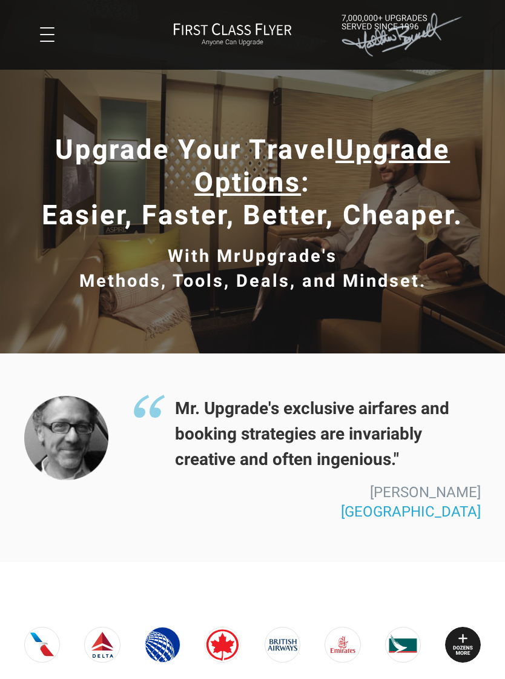
click at [53, 42] on span at bounding box center [47, 41] width 15 height 1
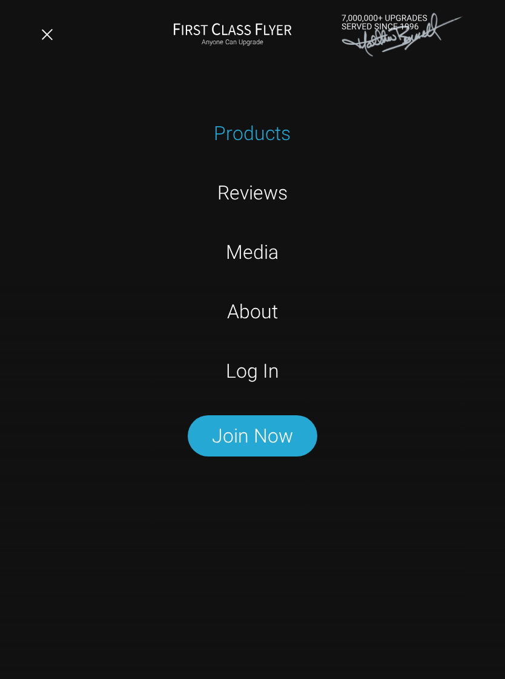
click at [274, 364] on link "Log In" at bounding box center [253, 371] width 320 height 30
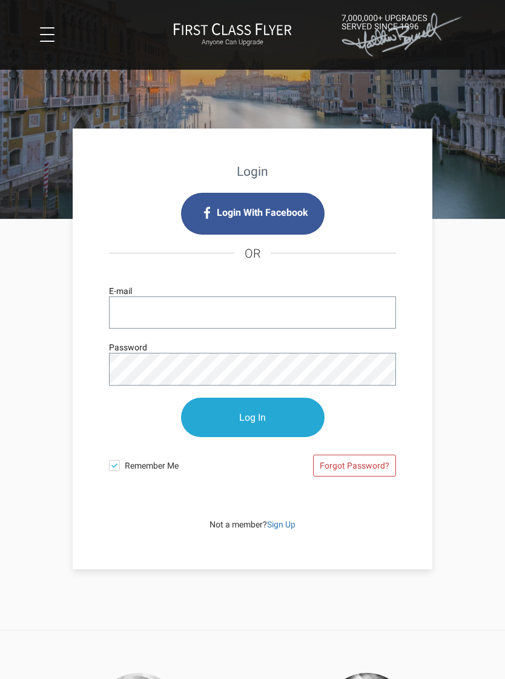
click at [163, 299] on input "E-mail" at bounding box center [252, 312] width 287 height 32
type input "[EMAIL_ADDRESS][DOMAIN_NAME]"
click at [290, 414] on input "Log In" at bounding box center [253, 417] width 144 height 39
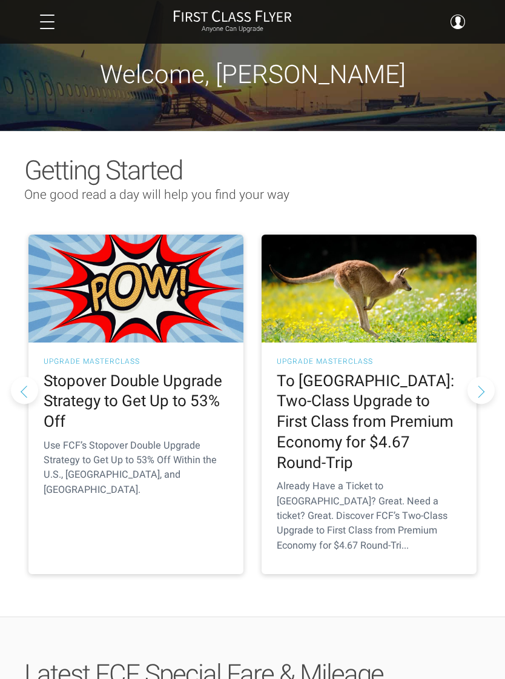
click at [54, 23] on button at bounding box center [47, 22] width 15 height 15
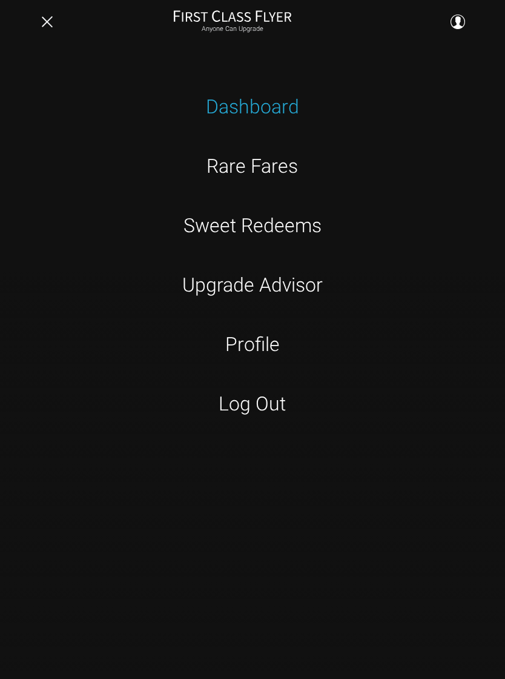
click at [264, 339] on link "Profile" at bounding box center [253, 344] width 320 height 30
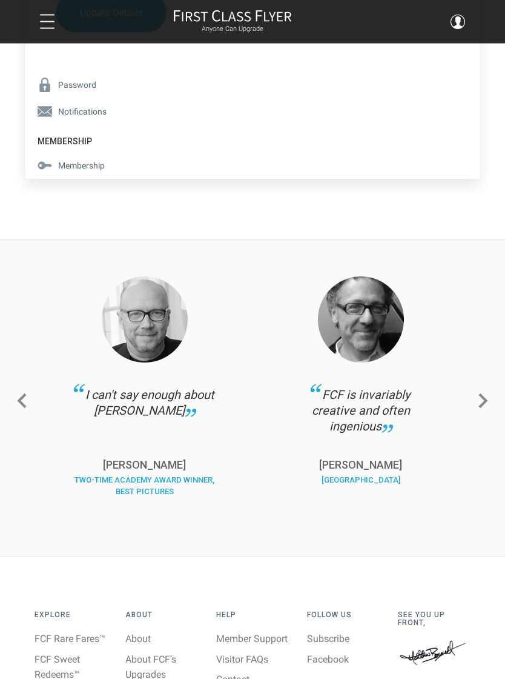
click at [76, 164] on span "Membership" at bounding box center [81, 165] width 47 height 13
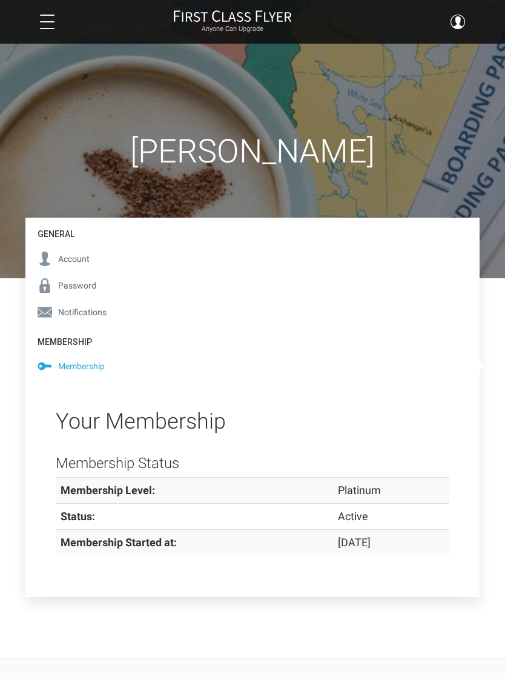
click at [350, 87] on link "Account" at bounding box center [389, 82] width 127 height 9
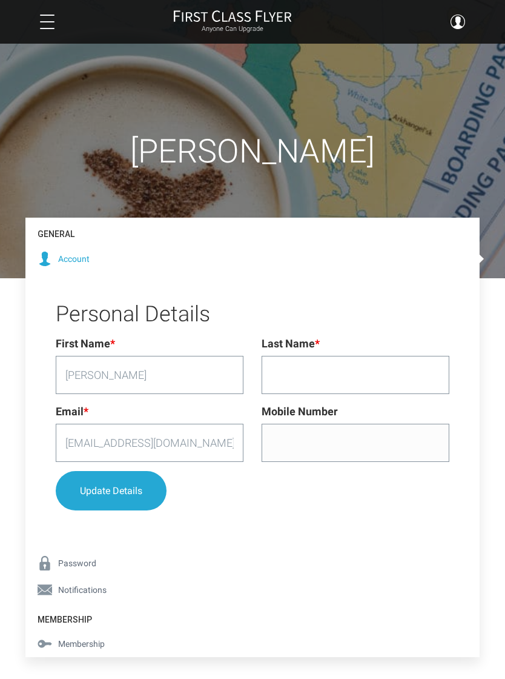
click at [352, 99] on link "Membership" at bounding box center [389, 94] width 127 height 9
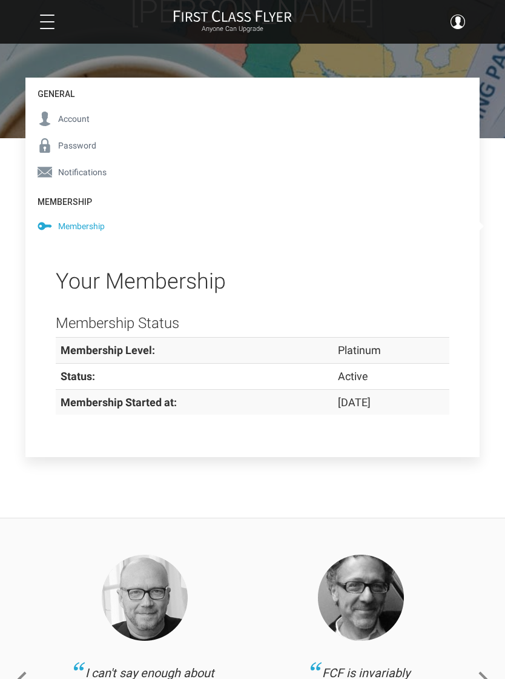
scroll to position [139, 0]
